Goal: Task Accomplishment & Management: Use online tool/utility

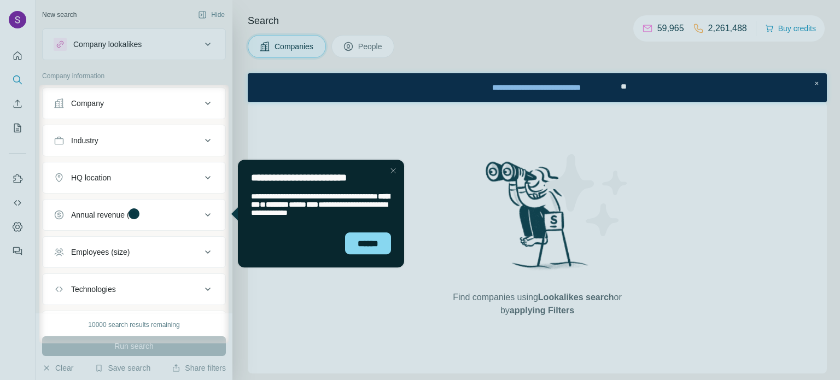
click at [96, 108] on button "Company" at bounding box center [134, 103] width 183 height 26
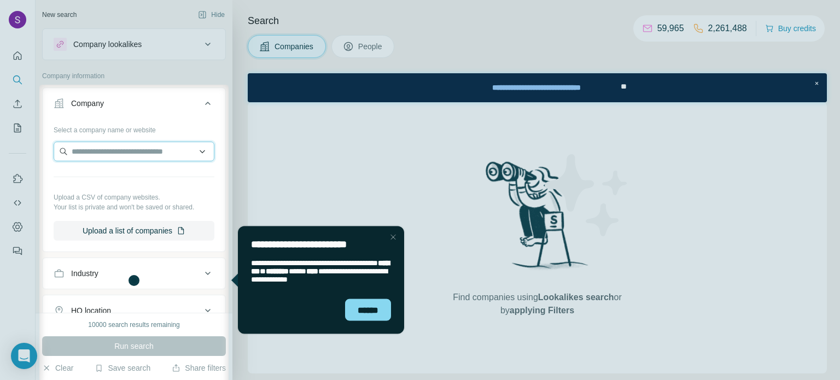
click at [104, 152] on input "text" at bounding box center [134, 152] width 161 height 20
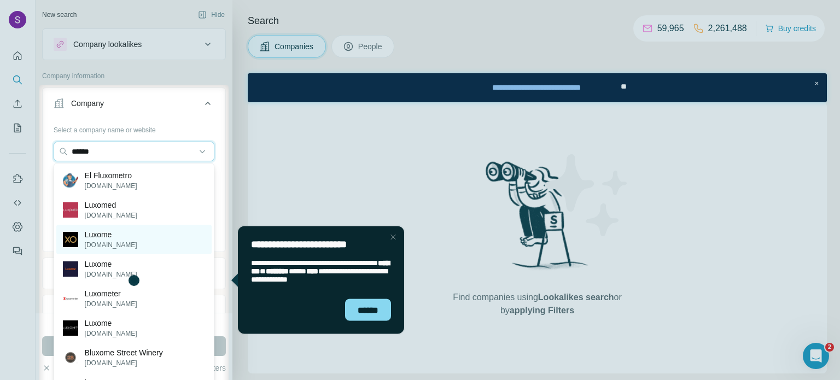
type input "******"
click at [116, 242] on p "[DOMAIN_NAME]" at bounding box center [111, 245] width 52 height 10
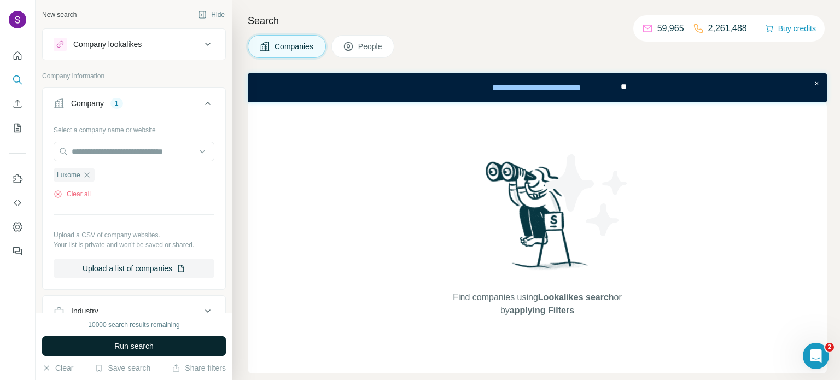
click at [193, 344] on button "Run search" at bounding box center [134, 346] width 184 height 20
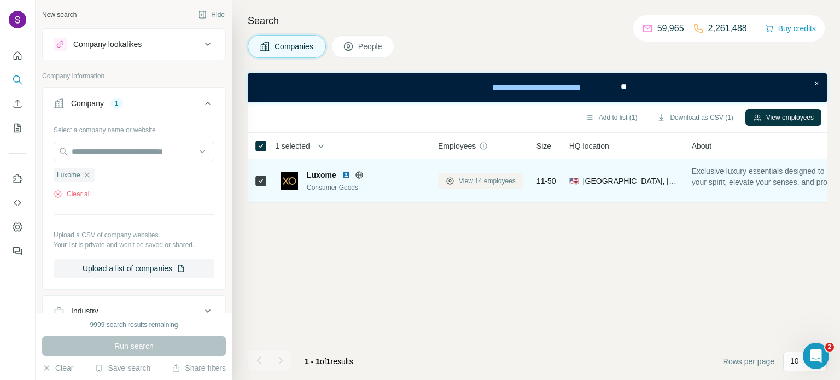
click at [471, 180] on span "View 14 employees" at bounding box center [487, 181] width 57 height 10
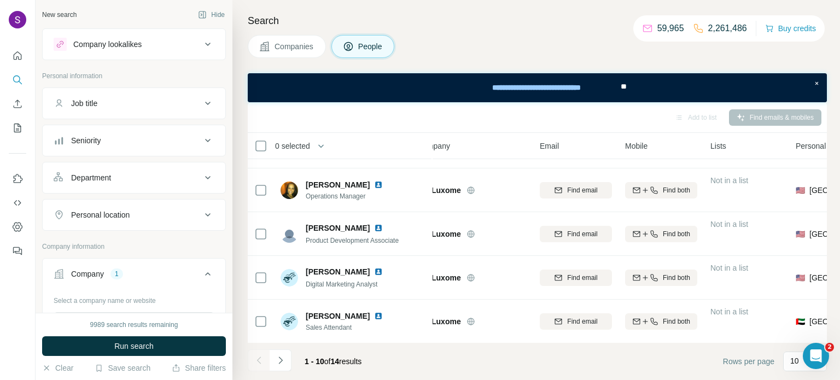
scroll to position [253, 21]
click at [280, 362] on icon "Navigate to next page" at bounding box center [280, 359] width 4 height 7
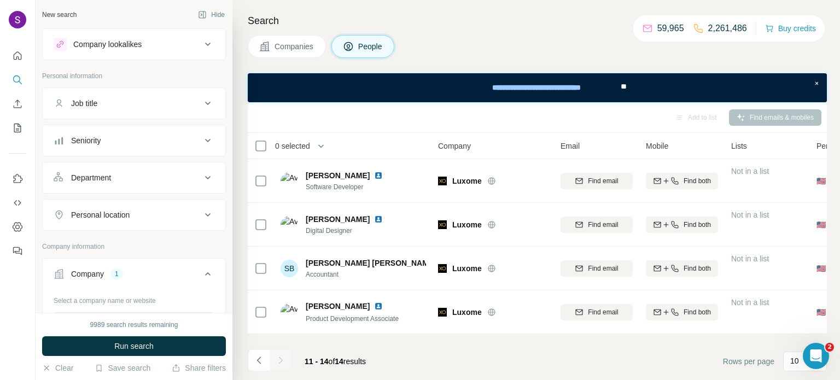
scroll to position [0, 0]
click at [261, 365] on icon "Navigate to previous page" at bounding box center [259, 360] width 11 height 11
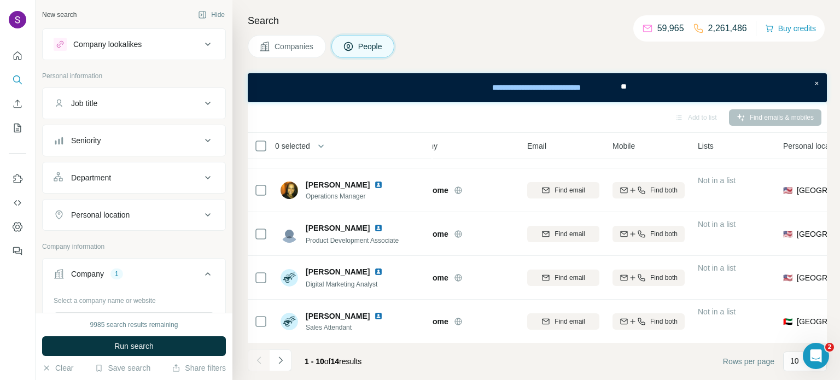
scroll to position [253, 36]
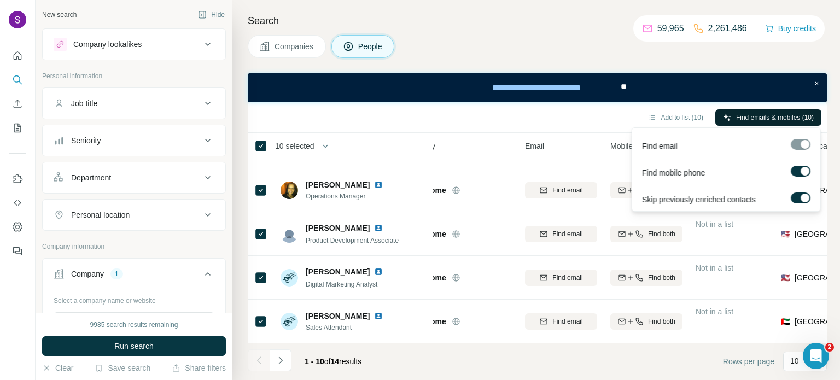
click at [750, 122] on button "Find emails & mobiles (10)" at bounding box center [768, 117] width 106 height 16
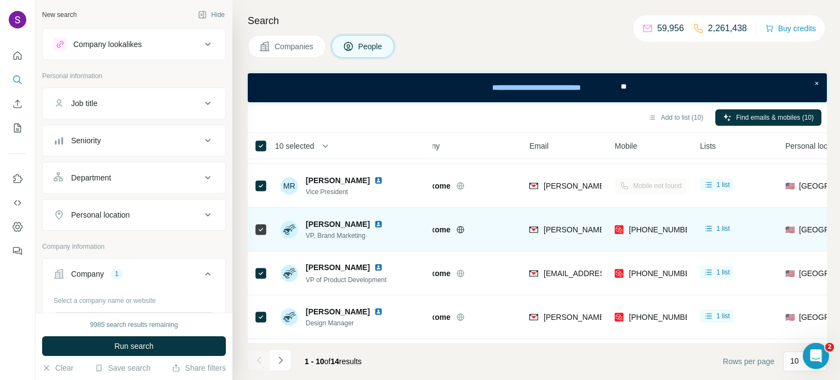
scroll to position [0, 31]
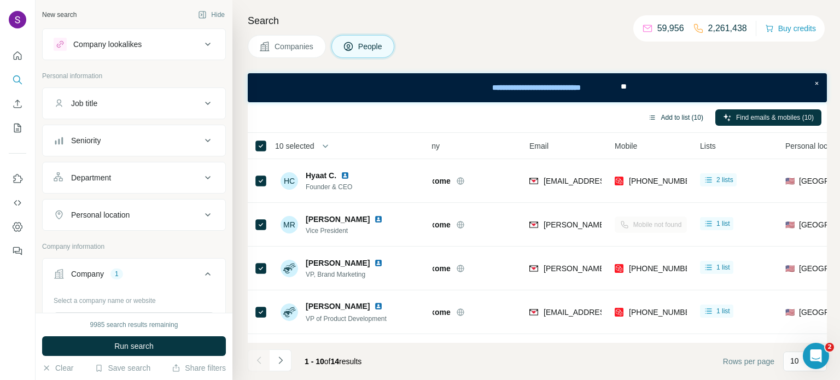
click at [674, 116] on button "Add to list (10)" at bounding box center [675, 117] width 71 height 16
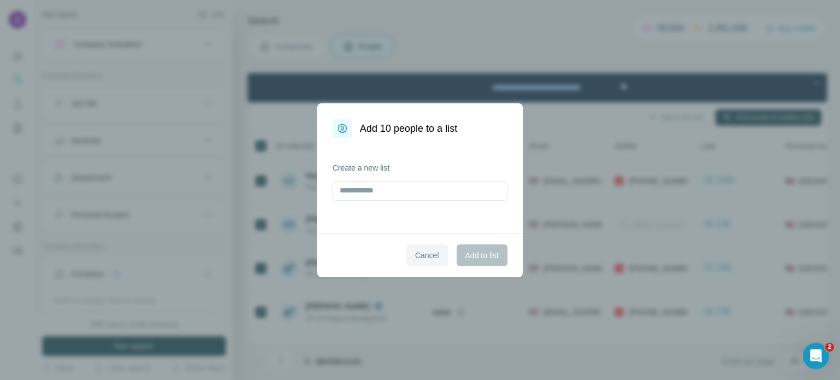
click at [420, 253] on span "Cancel" at bounding box center [427, 255] width 24 height 11
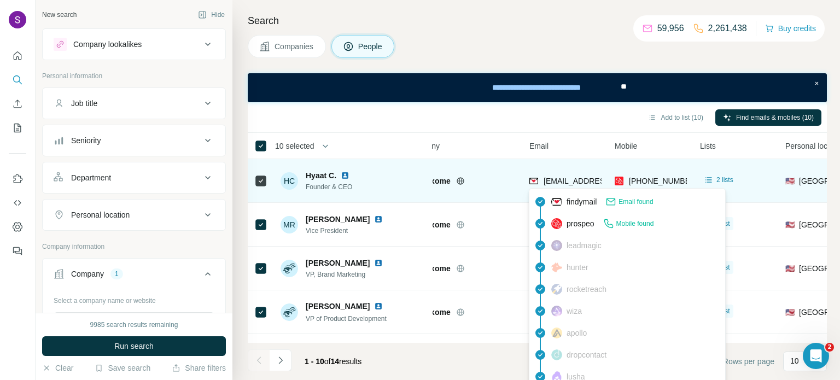
click at [542, 181] on div "[EMAIL_ADDRESS][DOMAIN_NAME]" at bounding box center [596, 180] width 135 height 11
click at [725, 175] on span "2 lists" at bounding box center [724, 180] width 17 height 10
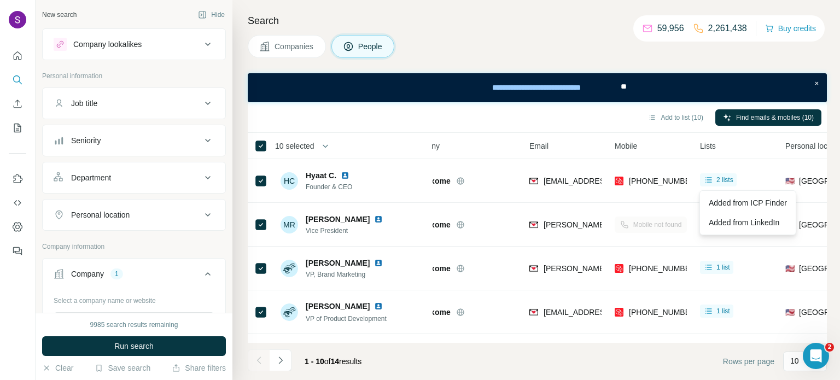
click at [378, 108] on div "Add to list (10) Find emails & mobiles (10)" at bounding box center [537, 117] width 568 height 19
click at [679, 120] on button "Add to list (10)" at bounding box center [675, 117] width 71 height 16
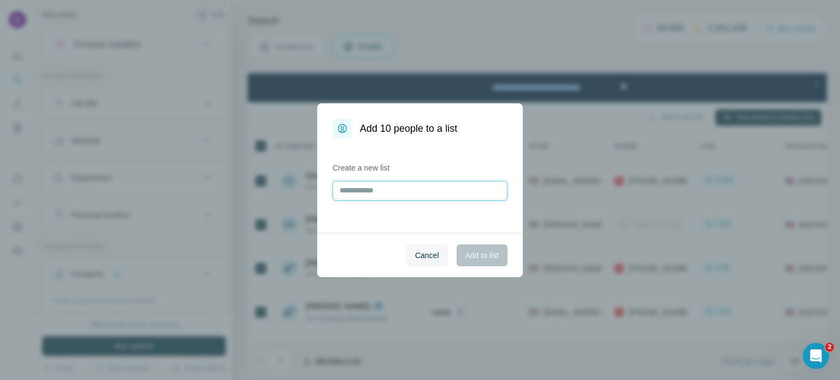
click at [394, 190] on input "text" at bounding box center [419, 191] width 175 height 20
type input "******"
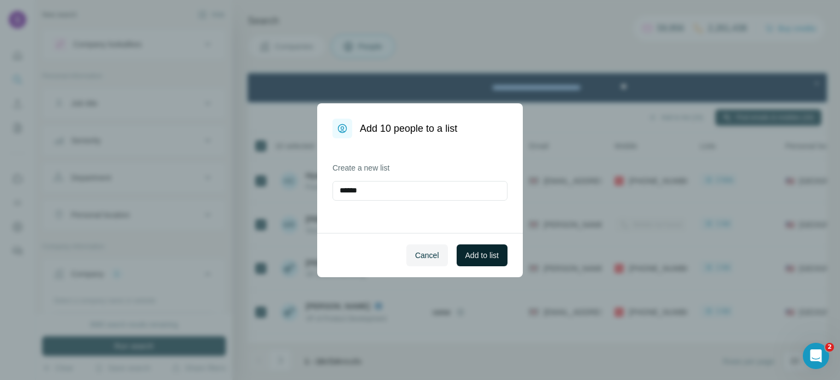
click at [486, 253] on span "Add to list" at bounding box center [481, 255] width 33 height 11
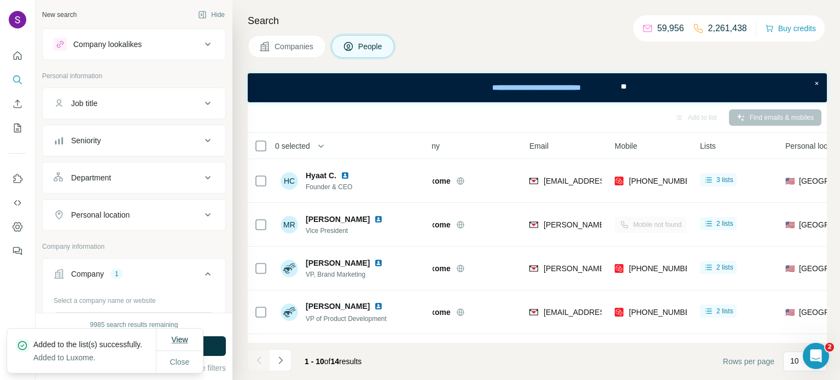
click at [185, 337] on span "View" at bounding box center [179, 339] width 16 height 9
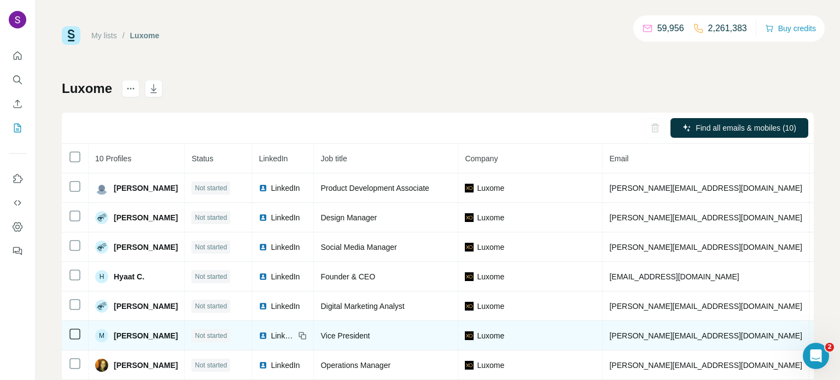
click at [686, 333] on td "[PERSON_NAME][EMAIL_ADDRESS][DOMAIN_NAME]" at bounding box center [705, 336] width 206 height 30
copy span "[PERSON_NAME][EMAIL_ADDRESS][DOMAIN_NAME]"
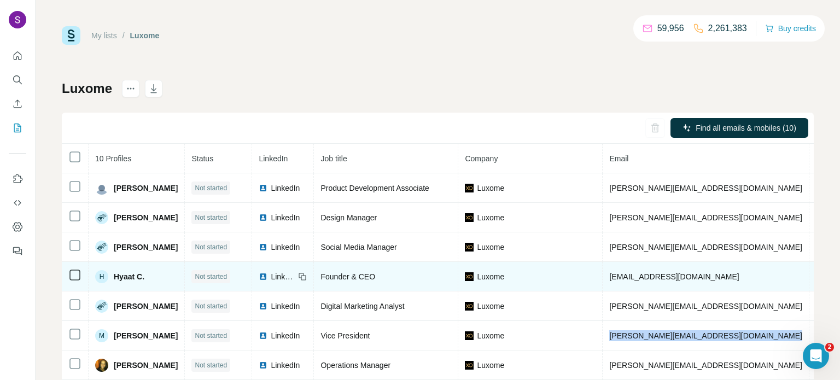
click at [644, 278] on span "[EMAIL_ADDRESS][DOMAIN_NAME]" at bounding box center [674, 276] width 130 height 9
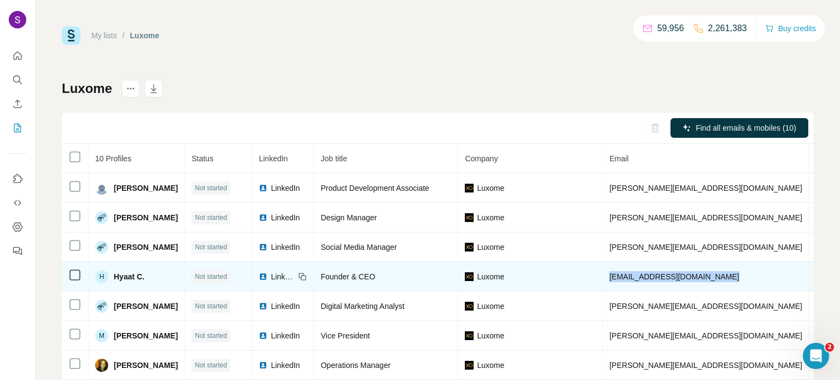
copy span "[EMAIL_ADDRESS][DOMAIN_NAME]"
